Goal: Task Accomplishment & Management: Manage account settings

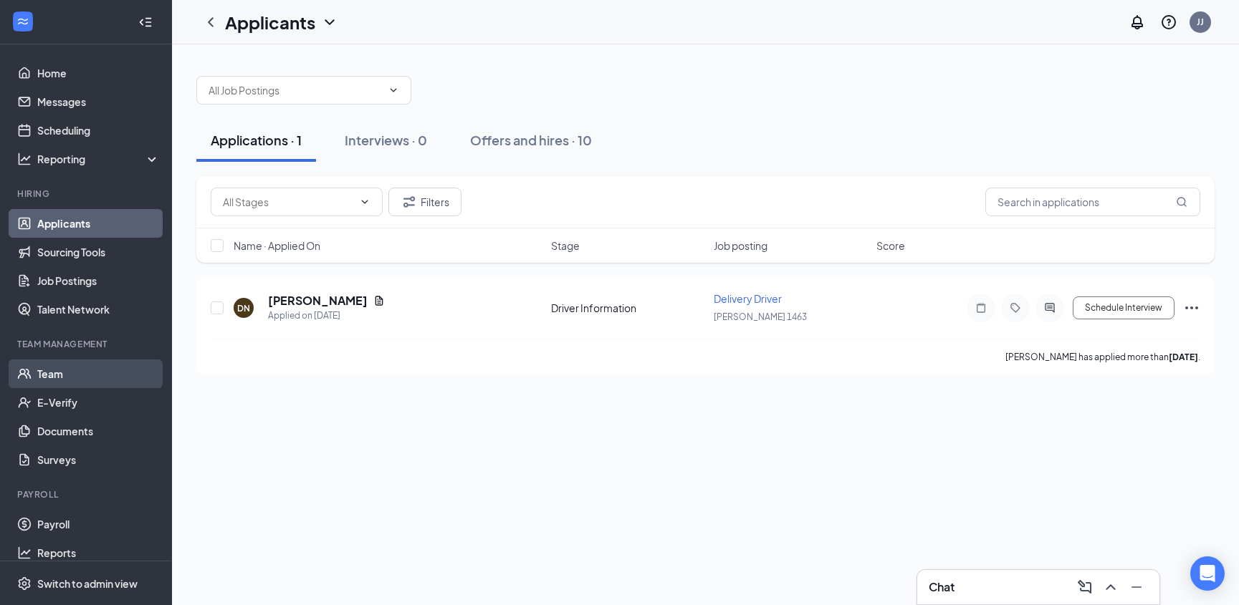
click at [42, 377] on link "Team" at bounding box center [98, 374] width 123 height 29
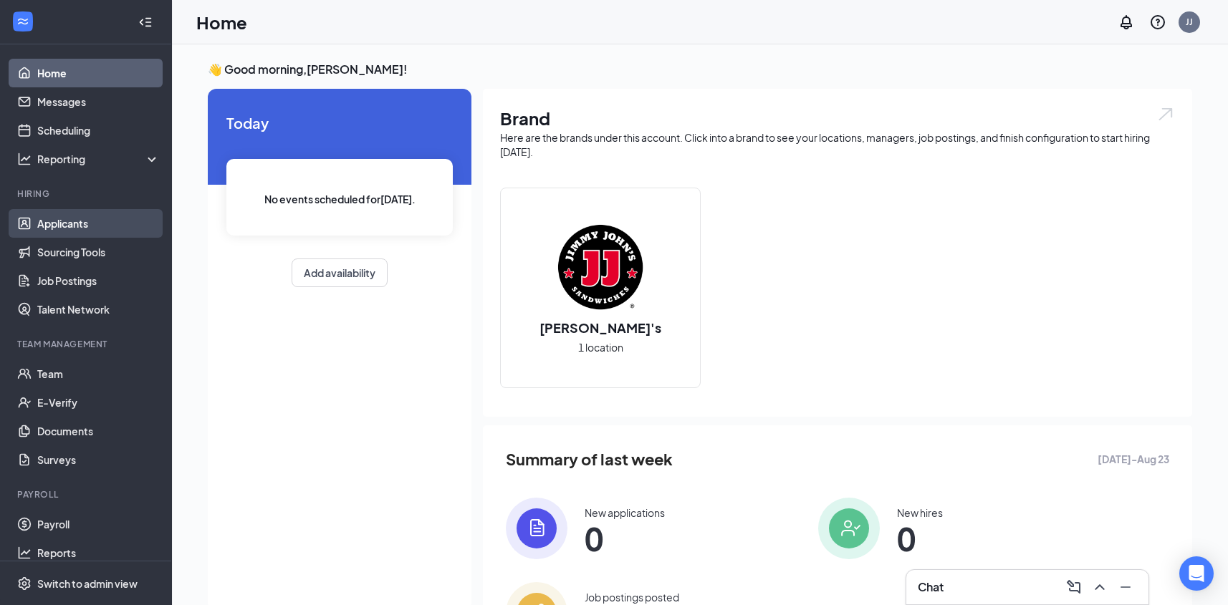
click at [54, 228] on link "Applicants" at bounding box center [98, 223] width 123 height 29
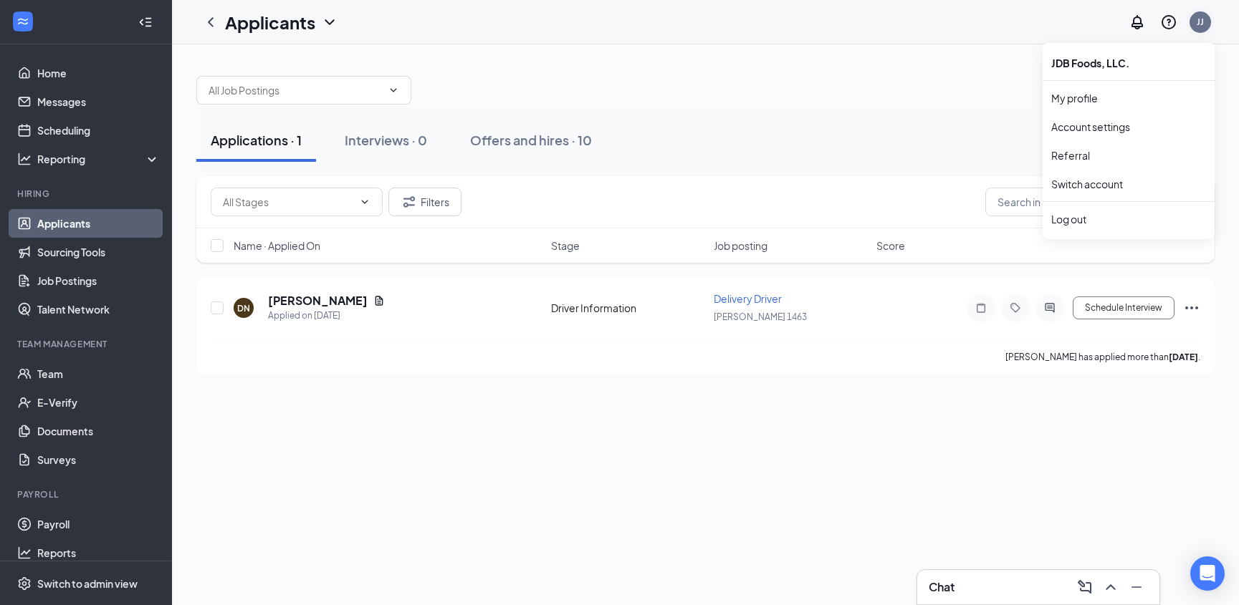
click at [1206, 17] on div "JJ" at bounding box center [1199, 21] width 21 height 21
click at [1089, 179] on link "Switch account" at bounding box center [1087, 184] width 72 height 13
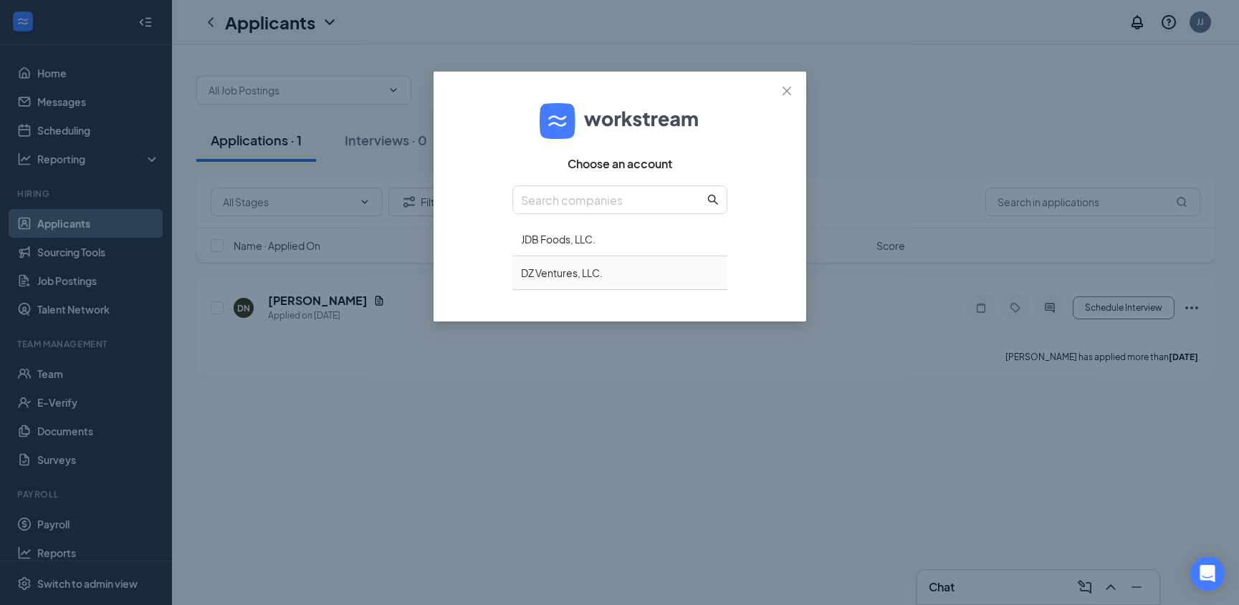
click at [553, 277] on div "DZ Ventures, LLC." at bounding box center [619, 274] width 215 height 34
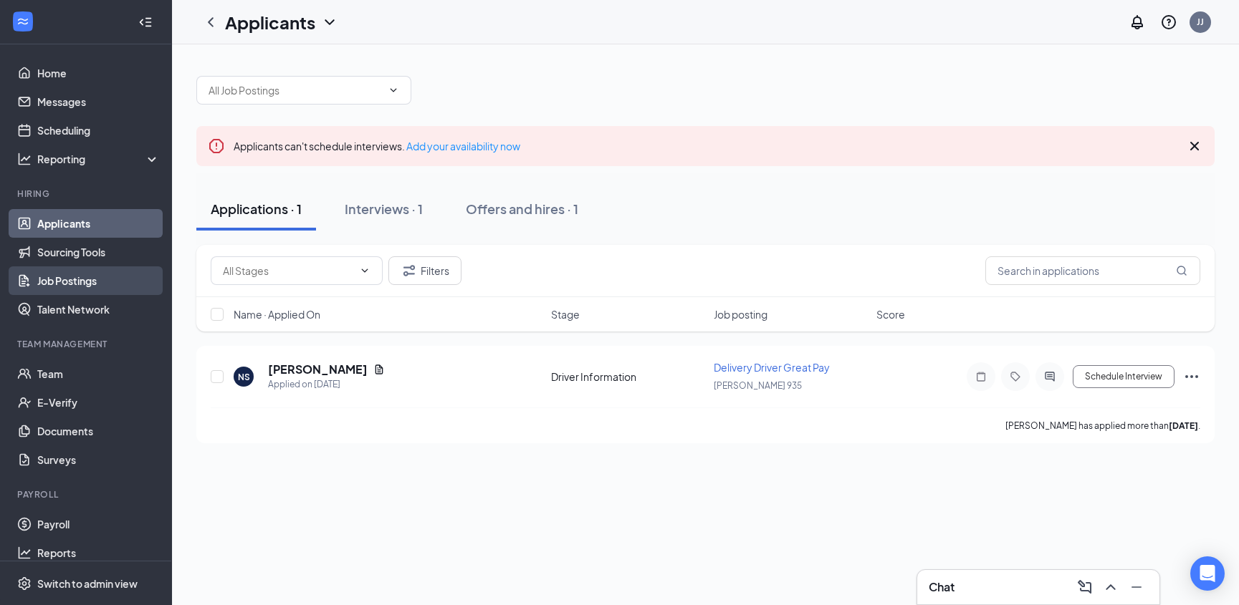
click at [60, 288] on link "Job Postings" at bounding box center [98, 281] width 123 height 29
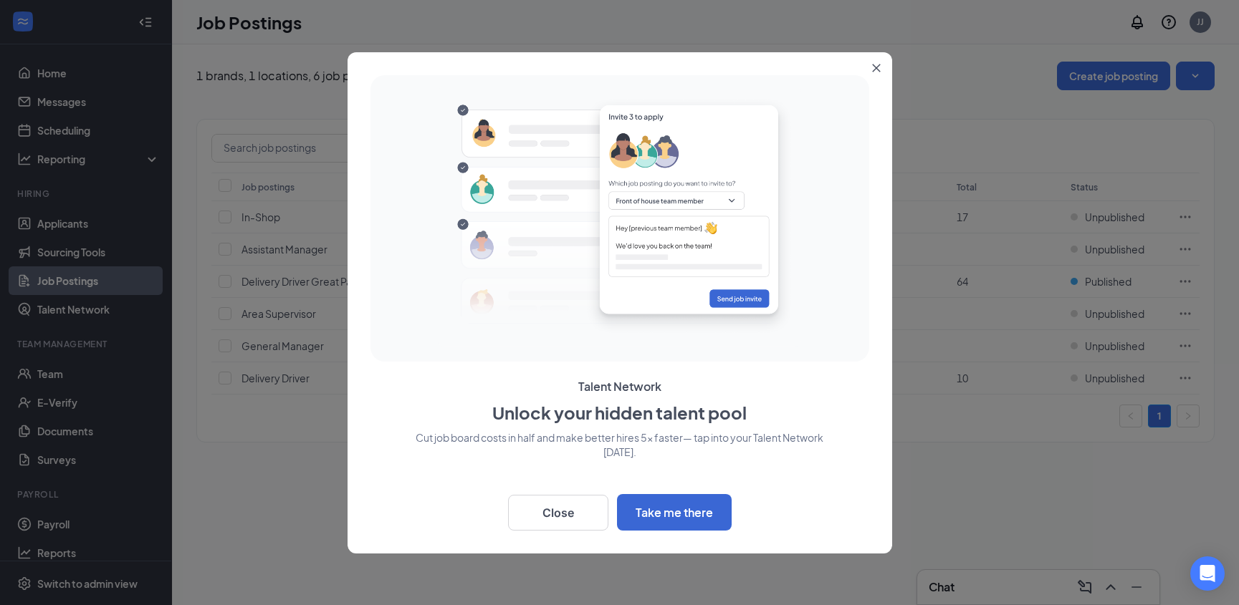
click at [873, 71] on icon "Close" at bounding box center [876, 68] width 9 height 9
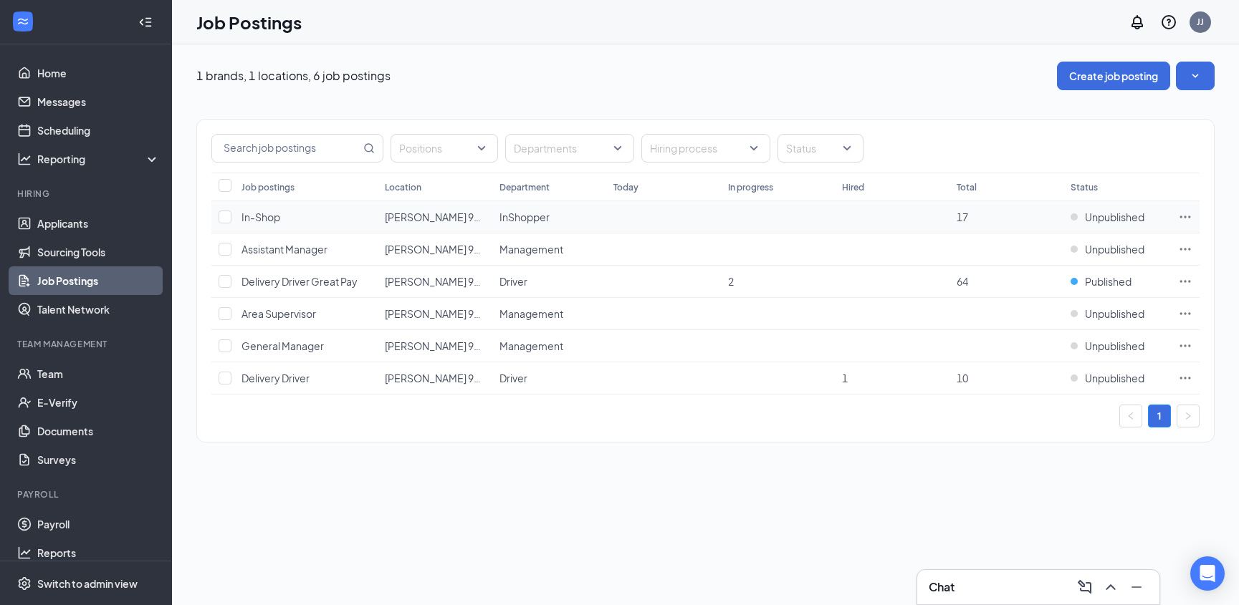
click at [1187, 218] on icon "Ellipses" at bounding box center [1185, 217] width 14 height 14
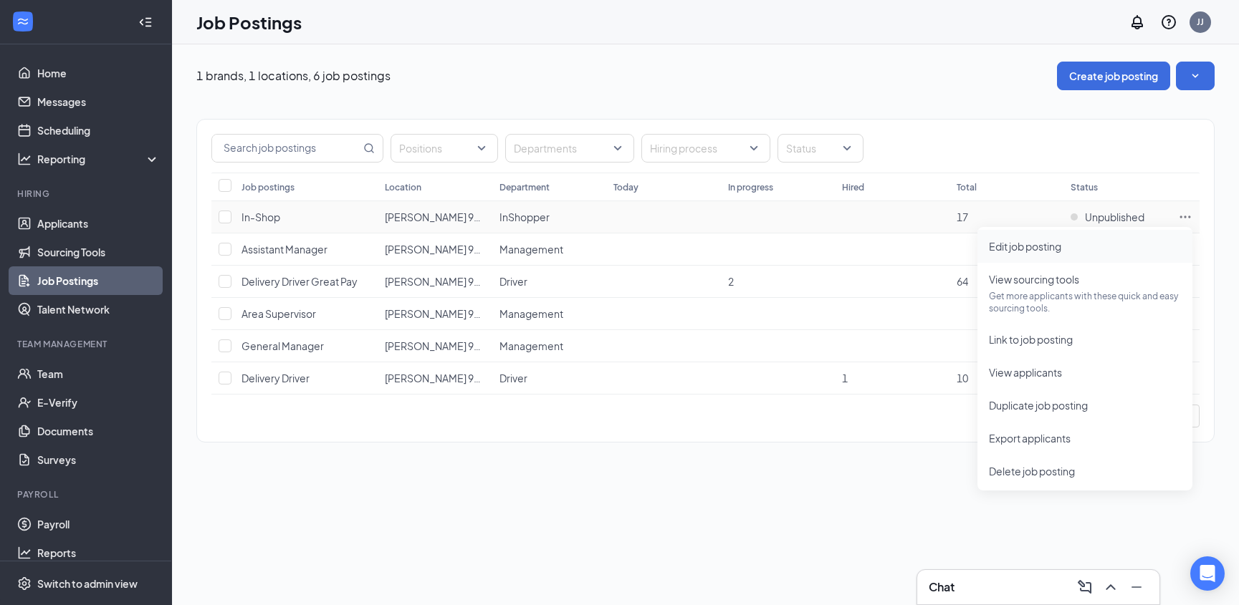
click at [1019, 251] on span "Edit job posting" at bounding box center [1025, 246] width 72 height 13
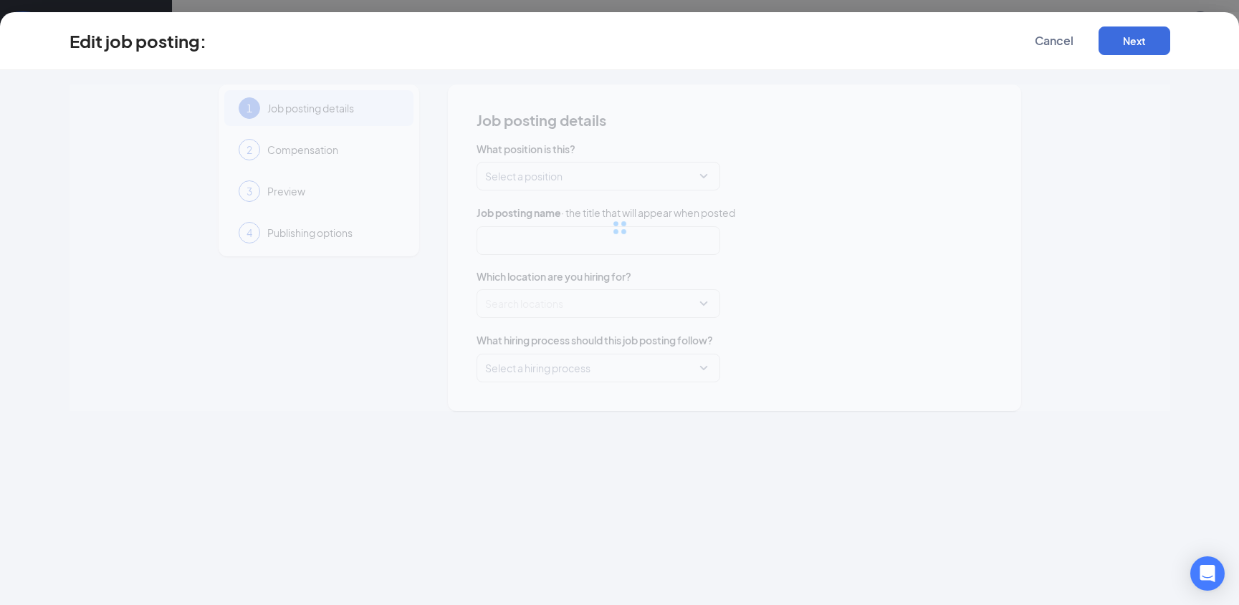
type input "In-Shop"
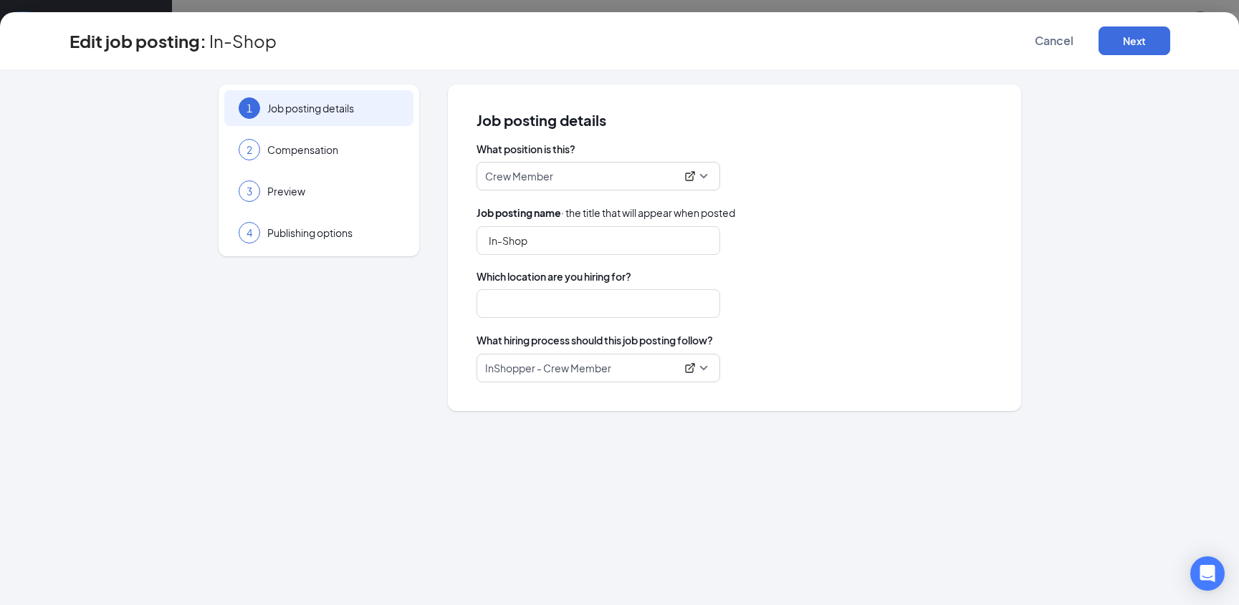
type input "Jimmy Johns 935"
click at [1145, 36] on button "Next" at bounding box center [1134, 41] width 72 height 29
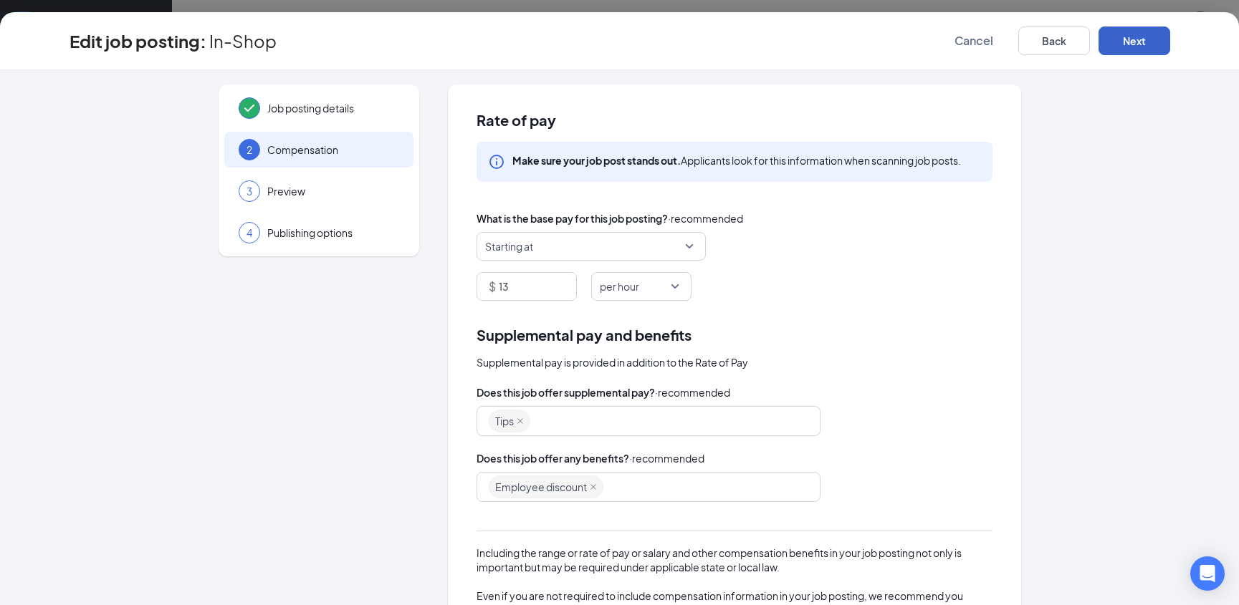
click at [1149, 39] on button "Next" at bounding box center [1134, 41] width 72 height 29
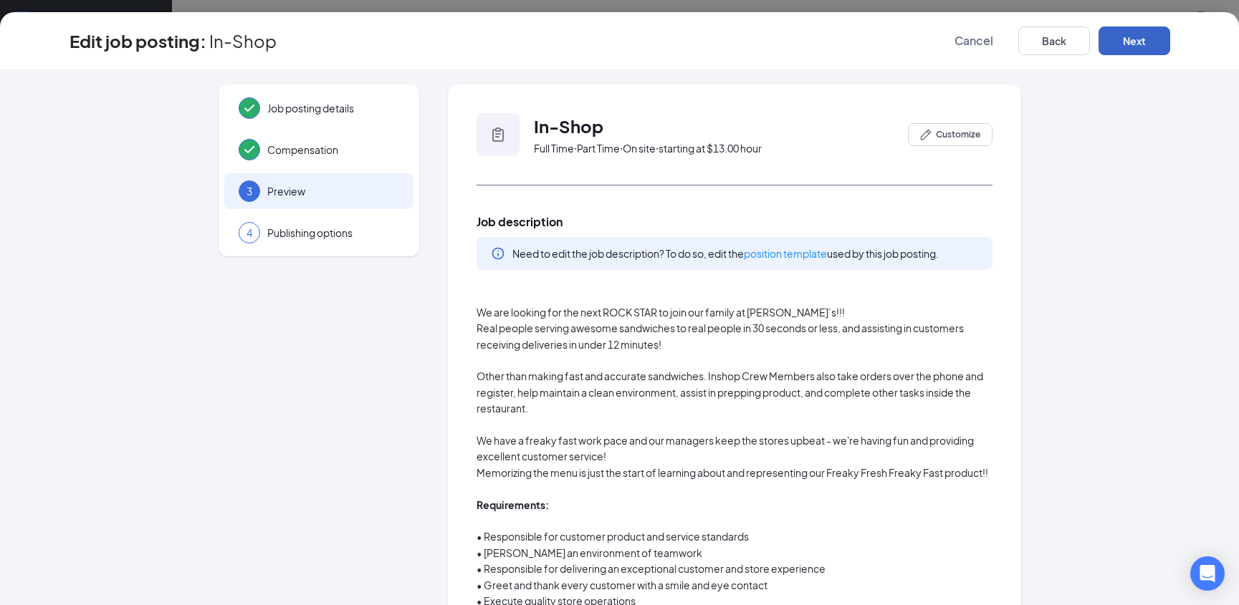
click at [1156, 39] on button "Next" at bounding box center [1134, 41] width 72 height 29
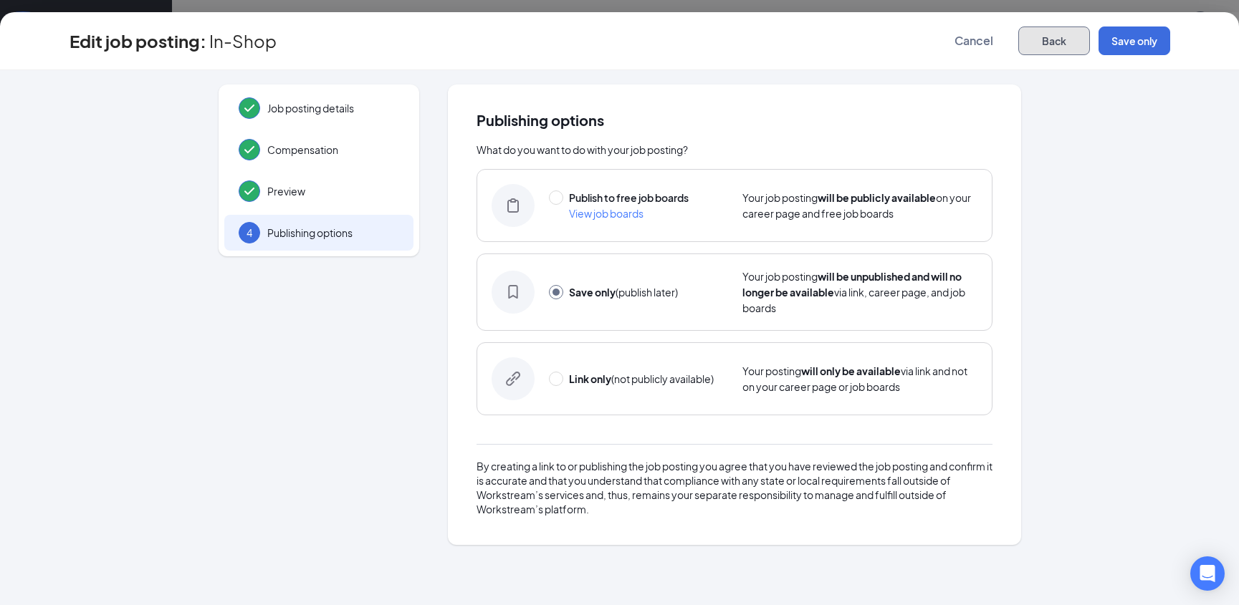
click at [1065, 44] on button "Back" at bounding box center [1054, 41] width 72 height 29
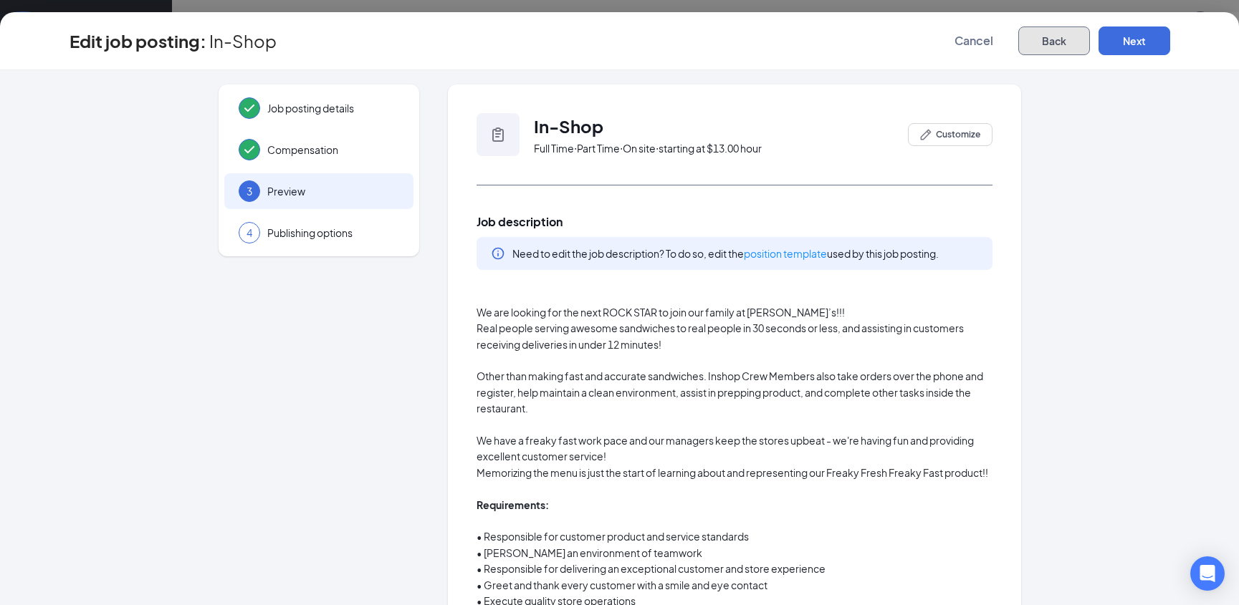
click at [1037, 42] on button "Back" at bounding box center [1054, 41] width 72 height 29
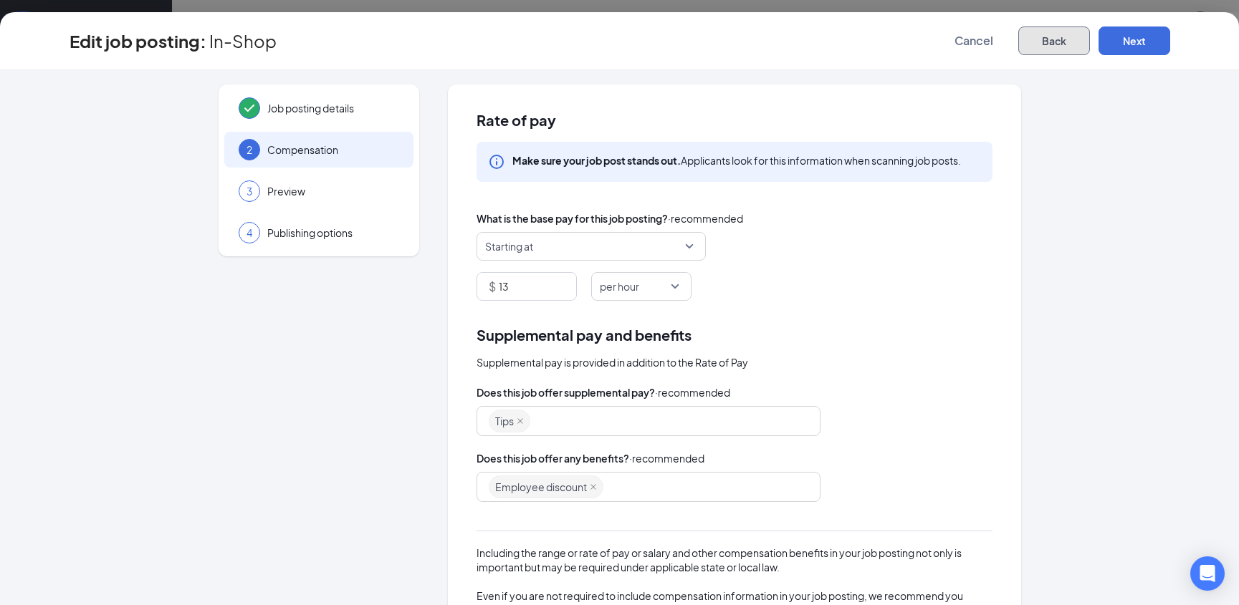
click at [1037, 42] on button "Back" at bounding box center [1054, 41] width 72 height 29
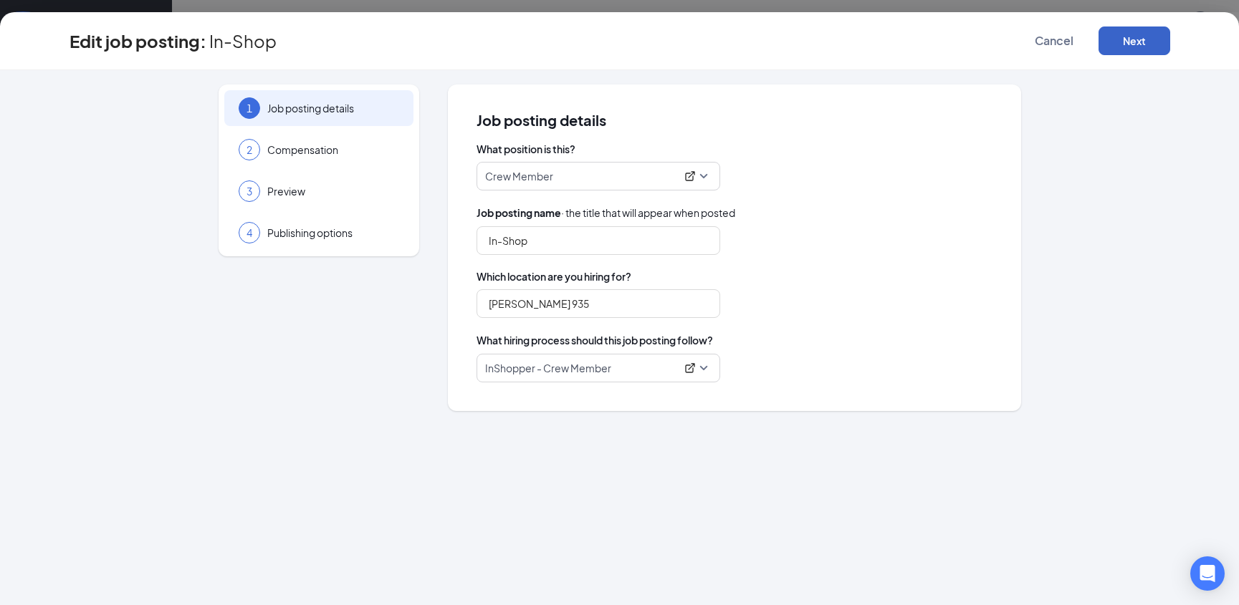
click at [1146, 45] on button "Next" at bounding box center [1134, 41] width 72 height 29
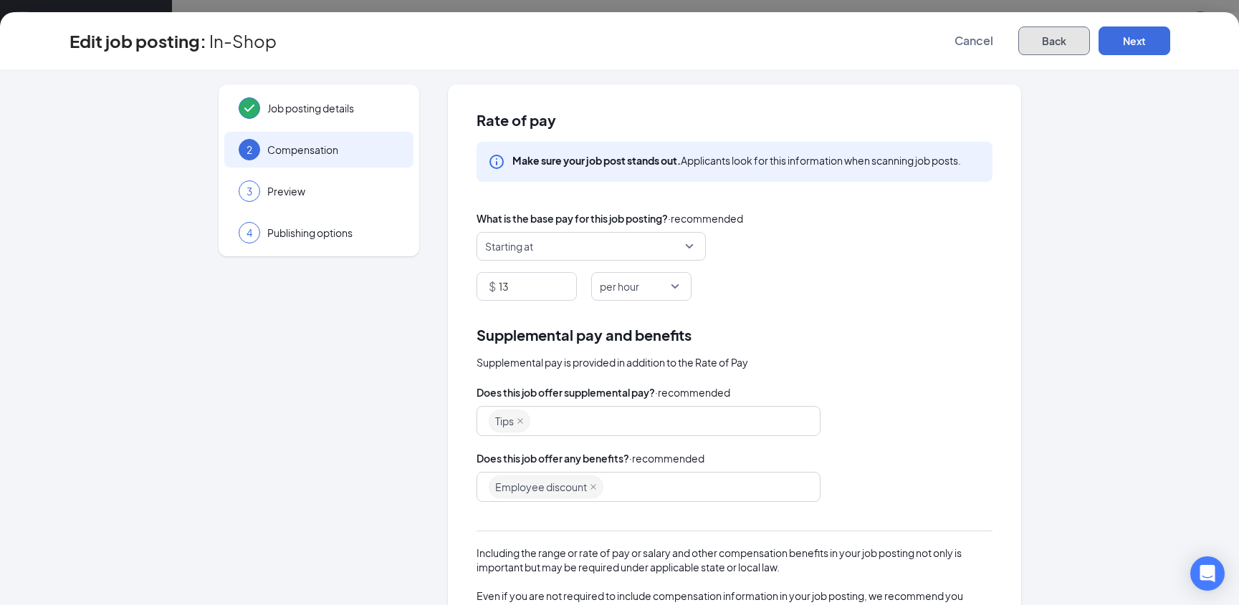
click at [1038, 46] on button "Back" at bounding box center [1054, 41] width 72 height 29
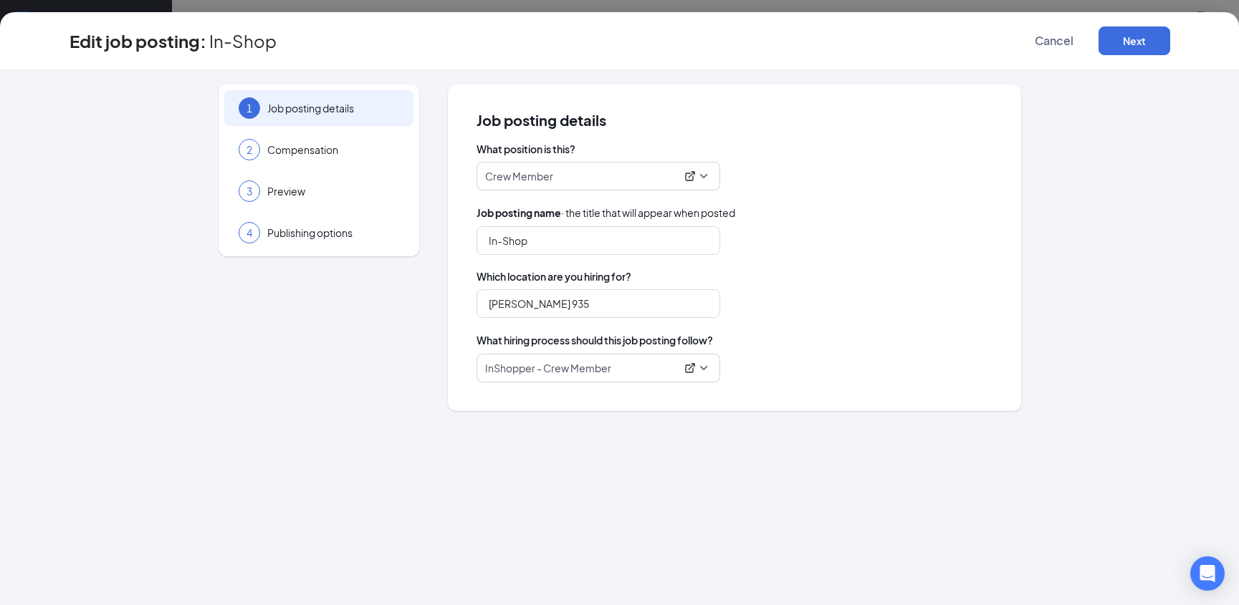
click at [1189, 29] on div "Edit job posting: In-Shop Cancel Next" at bounding box center [619, 41] width 1181 height 29
click at [1142, 44] on button "Next" at bounding box center [1134, 41] width 72 height 29
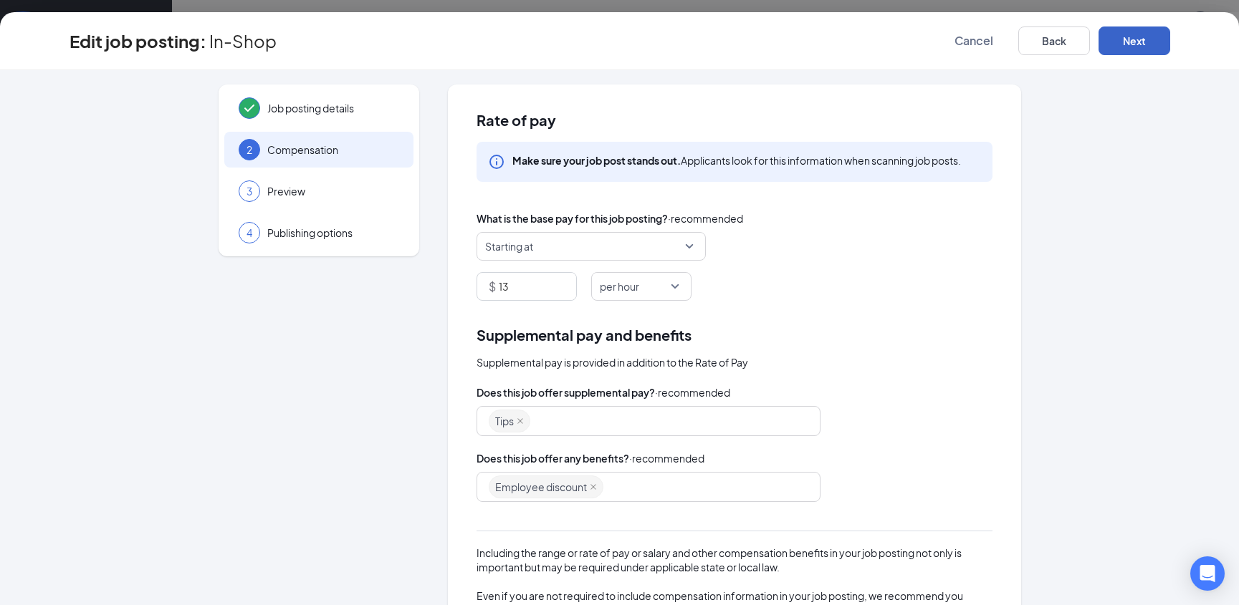
click at [1131, 43] on button "Next" at bounding box center [1134, 41] width 72 height 29
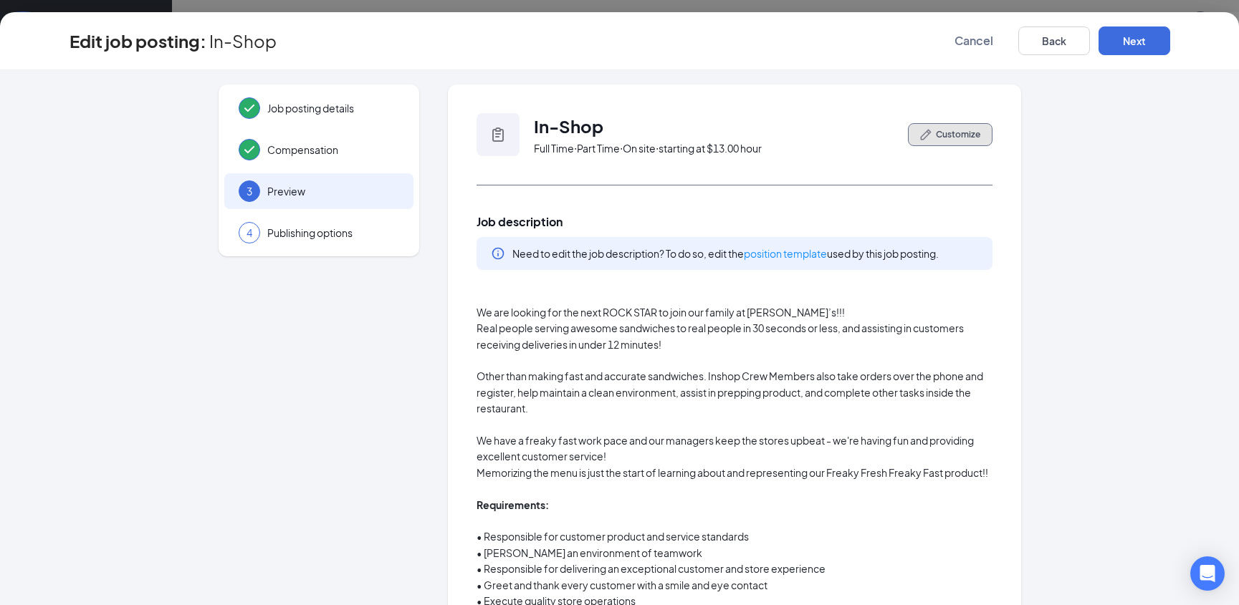
click at [944, 129] on span "Customize" at bounding box center [958, 134] width 44 height 13
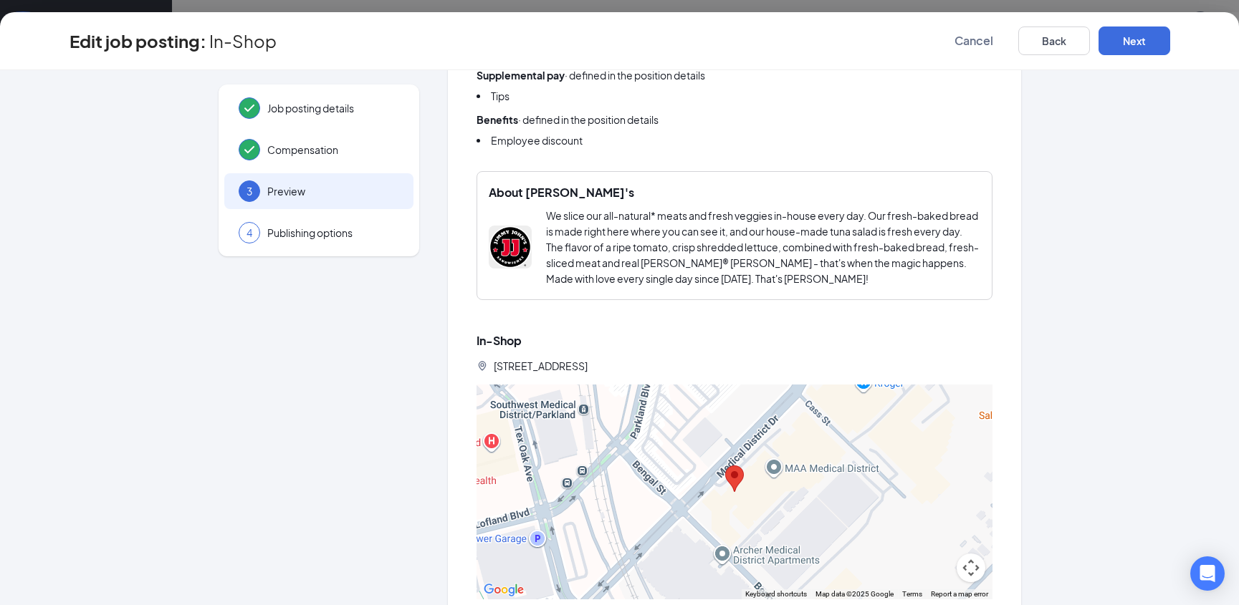
scroll to position [916, 0]
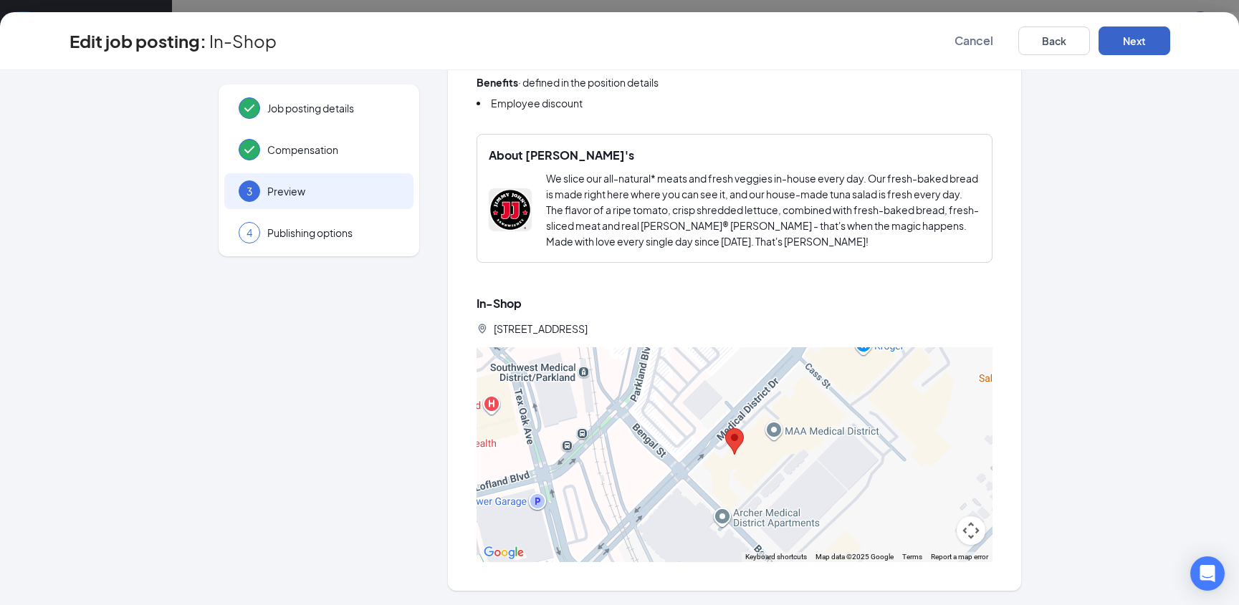
click at [1117, 36] on button "Next" at bounding box center [1134, 41] width 72 height 29
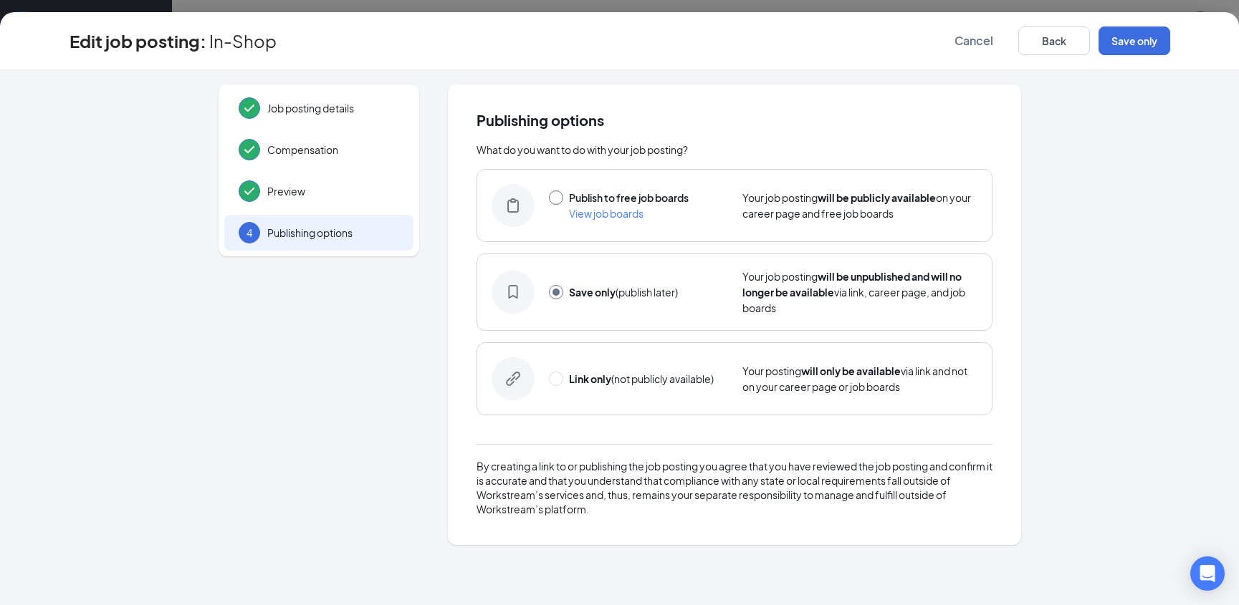
click at [557, 194] on input "radio" at bounding box center [556, 198] width 14 height 14
radio input "true"
radio input "false"
click at [1144, 44] on button "Publish" at bounding box center [1134, 41] width 72 height 29
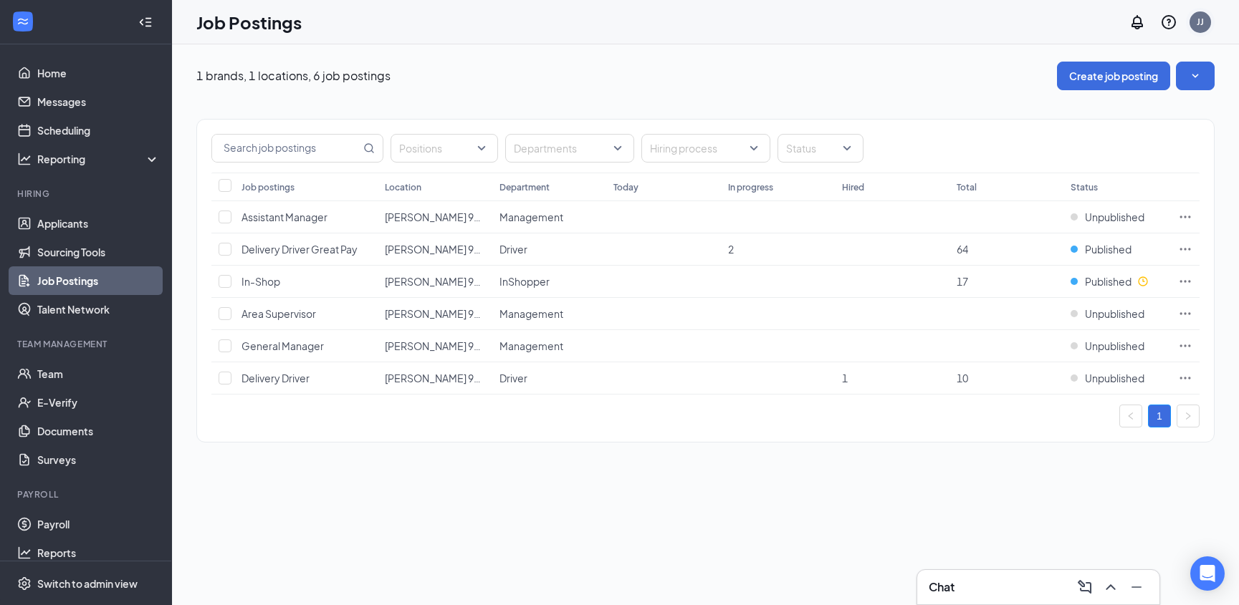
click at [1212, 25] on div "JJ" at bounding box center [1200, 22] width 29 height 29
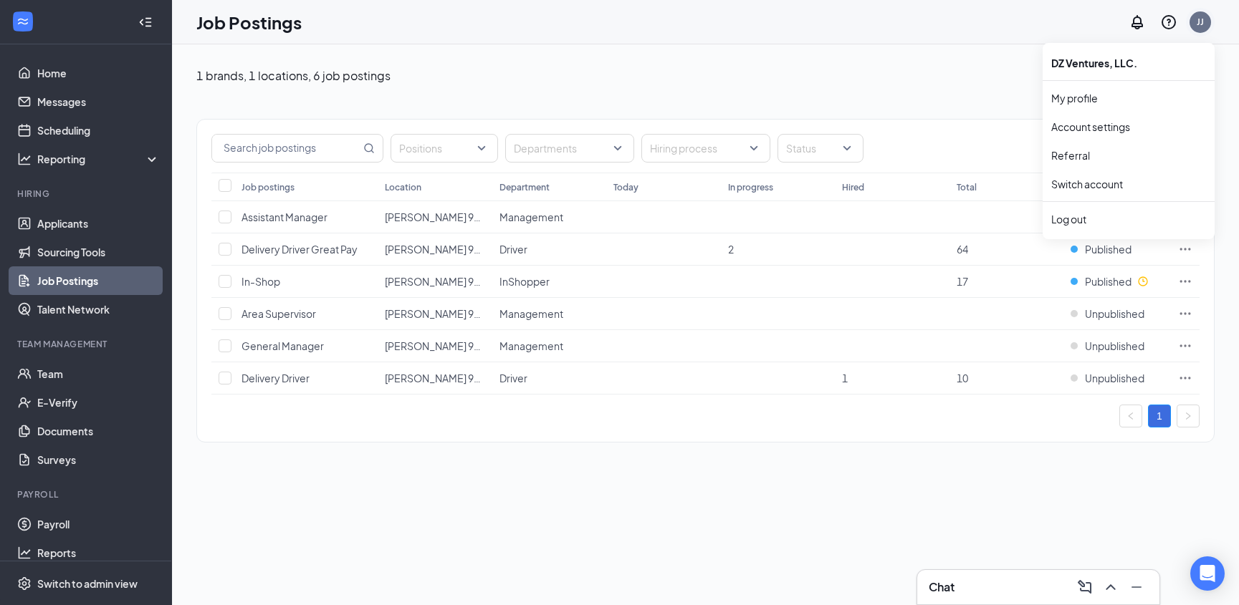
click at [1201, 21] on div "JJ" at bounding box center [1200, 22] width 7 height 12
click at [1086, 183] on link "Switch account" at bounding box center [1087, 184] width 72 height 13
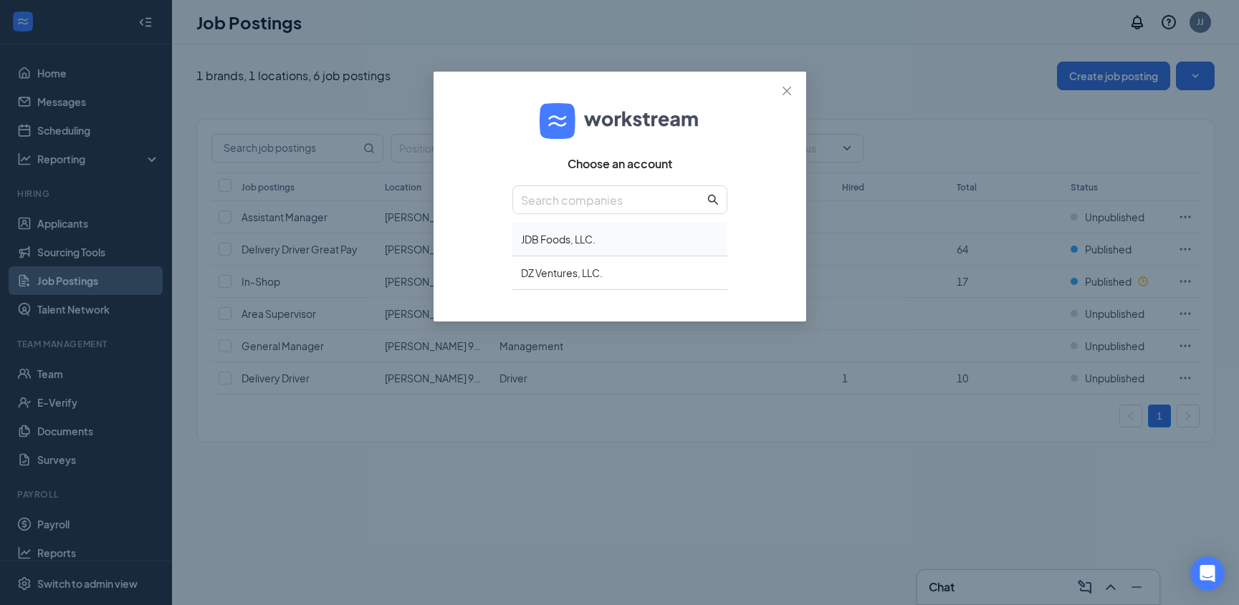
click at [558, 237] on div "JDB Foods, LLC." at bounding box center [619, 240] width 215 height 34
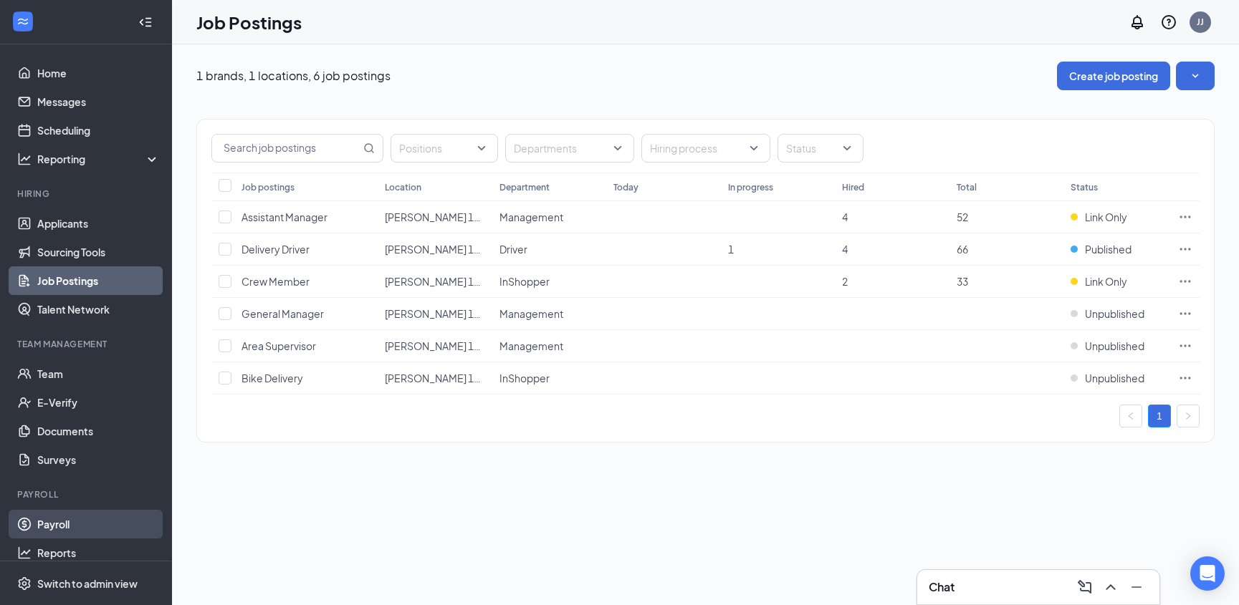
click at [48, 529] on link "Payroll" at bounding box center [98, 524] width 123 height 29
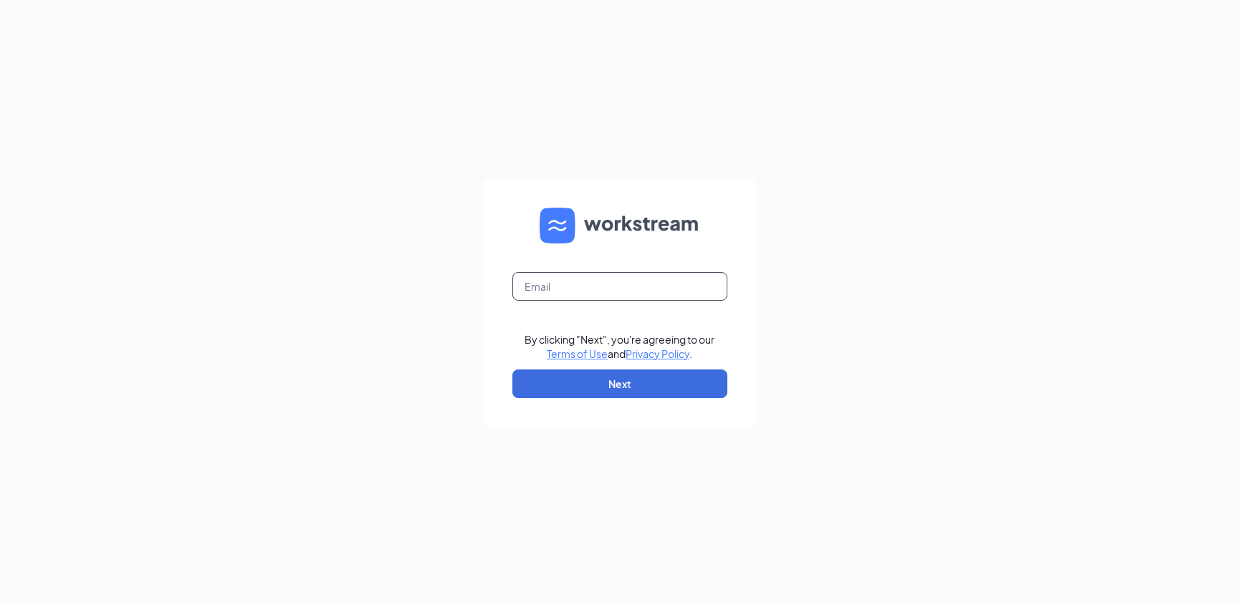
click at [590, 297] on input "text" at bounding box center [619, 286] width 215 height 29
type input "jonah@rfgenterprise.com"
click at [658, 384] on button "Next" at bounding box center [619, 384] width 215 height 29
